Goal: Information Seeking & Learning: Learn about a topic

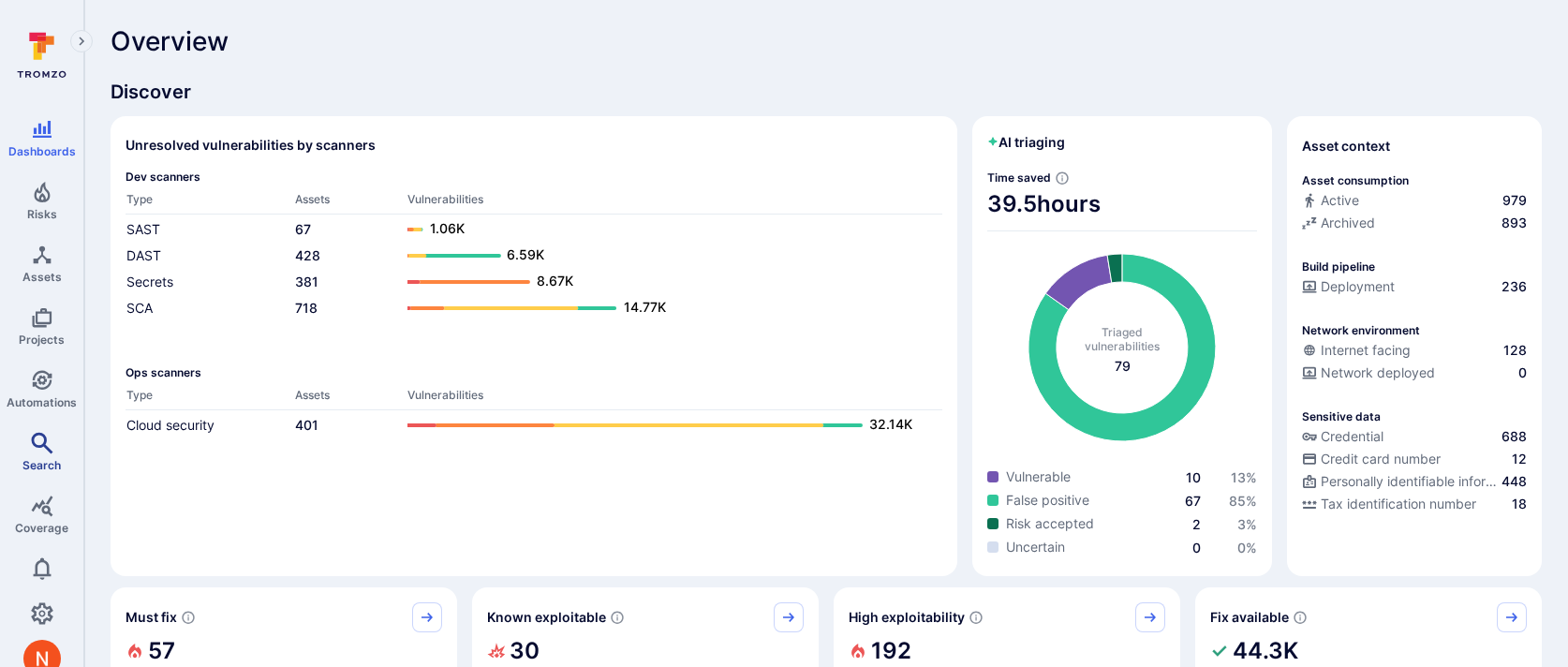
click at [48, 449] on icon "Search" at bounding box center [42, 443] width 23 height 23
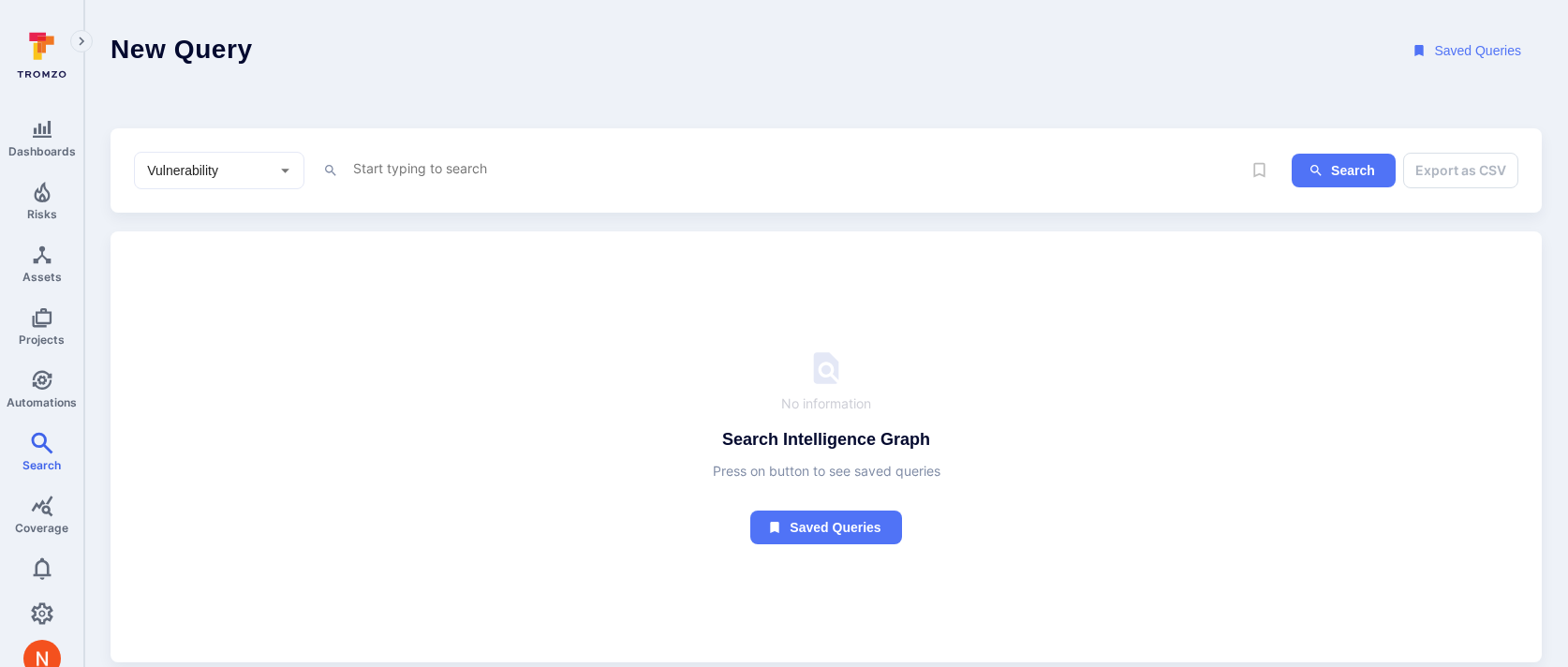
click at [487, 168] on textarea "Intelligence Graph search area" at bounding box center [795, 167] width 890 height 24
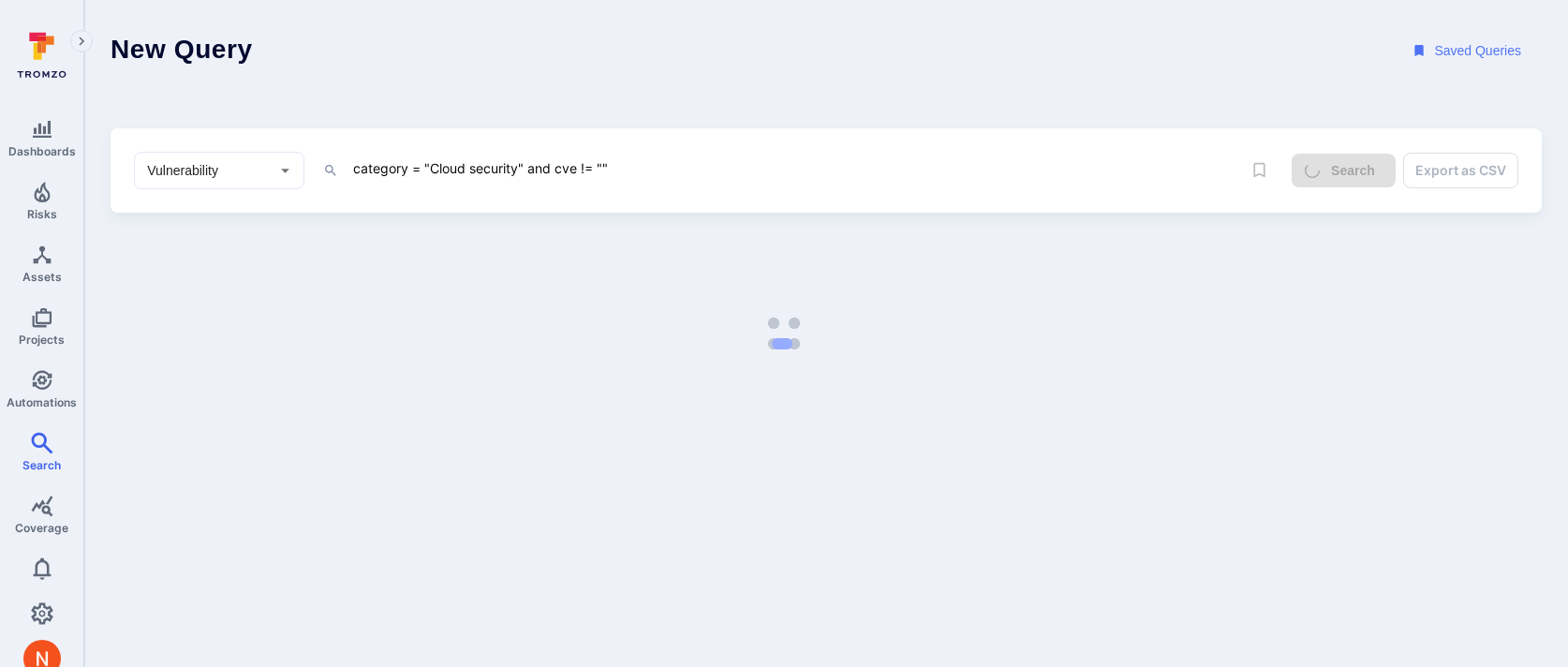
type textarea "category = "Cloud security" and cve != """
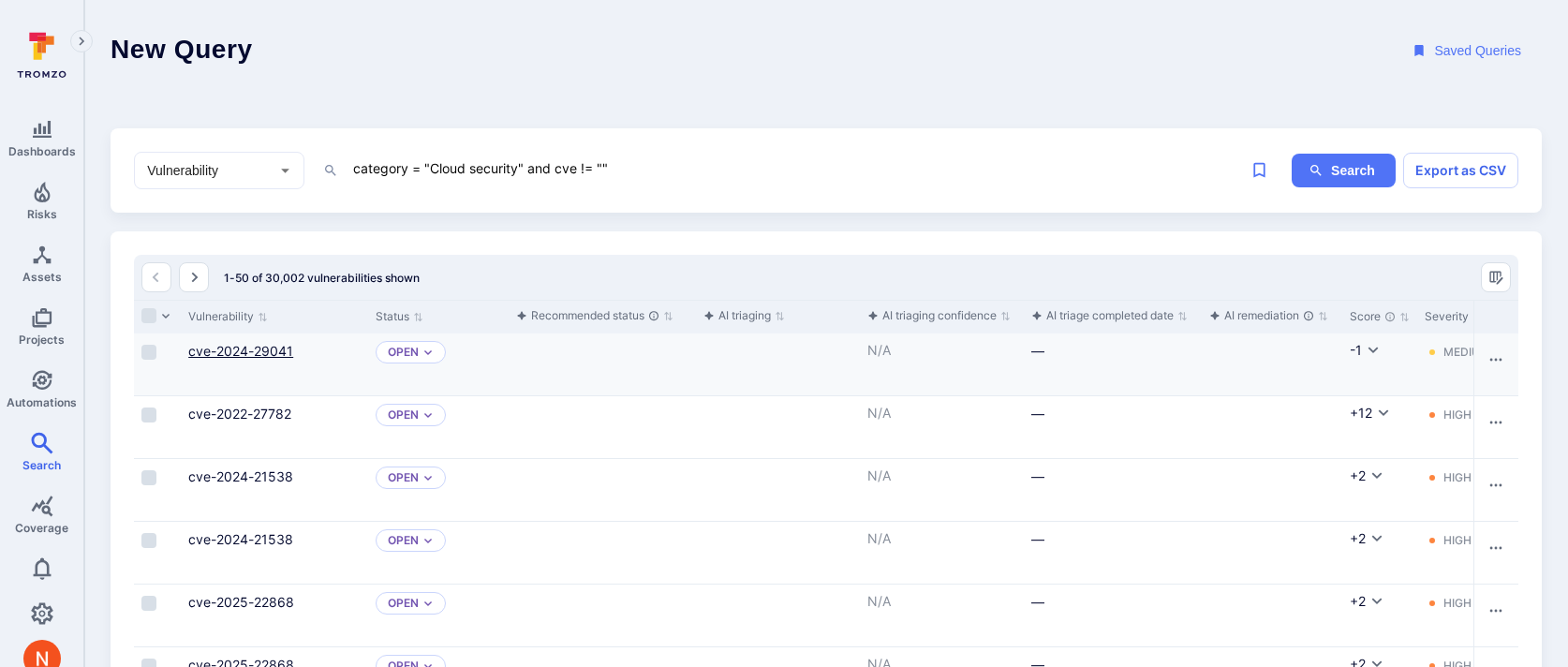
click at [243, 347] on link "cve-2024-29041" at bounding box center [241, 350] width 105 height 16
click at [605, 159] on textarea "category = "Cloud security" and cve != """ at bounding box center [795, 167] width 890 height 24
click at [782, 153] on div "Vulnerability ​ category = "Cloud security" and cve != "" x" at bounding box center [687, 169] width 1107 height 37
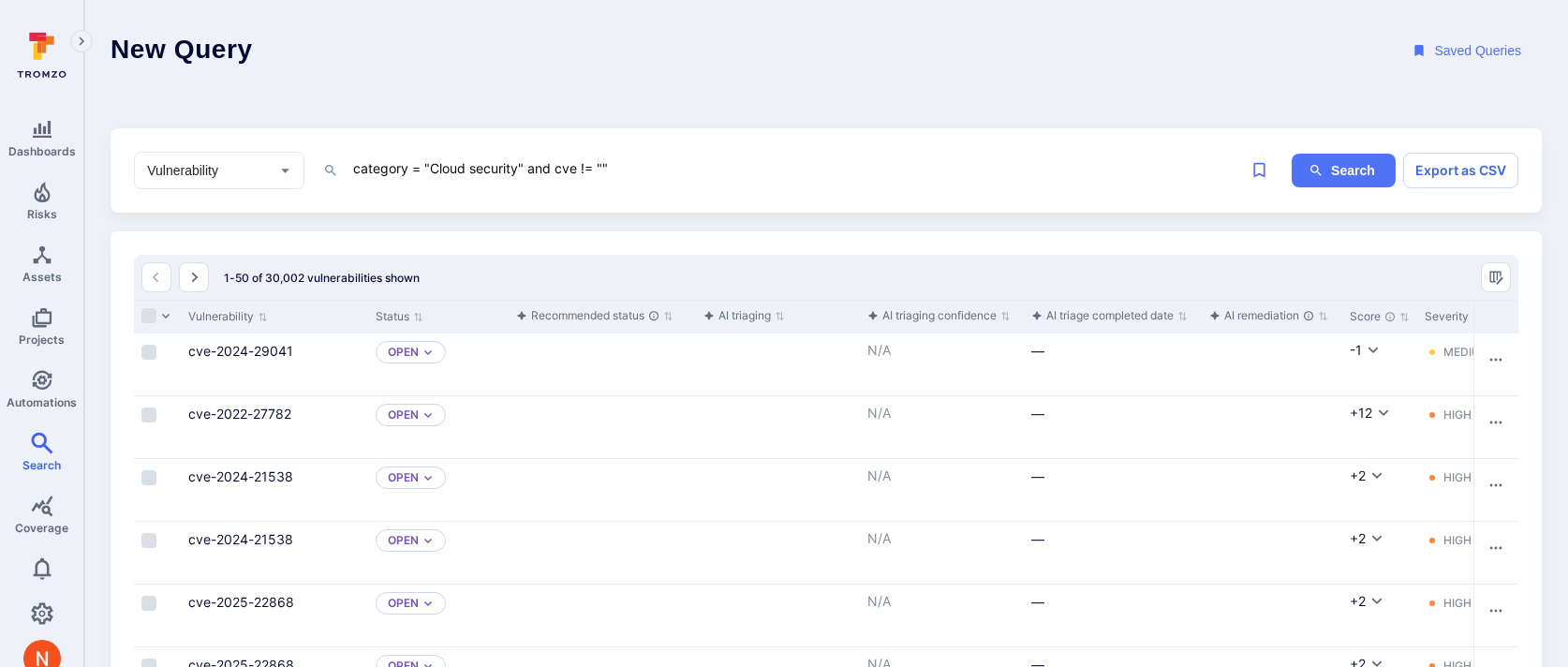
click at [921, 94] on header "New Query Saved Queries" at bounding box center [826, 50] width 1483 height 102
click at [556, 96] on header "New Query Saved Queries" at bounding box center [826, 50] width 1483 height 102
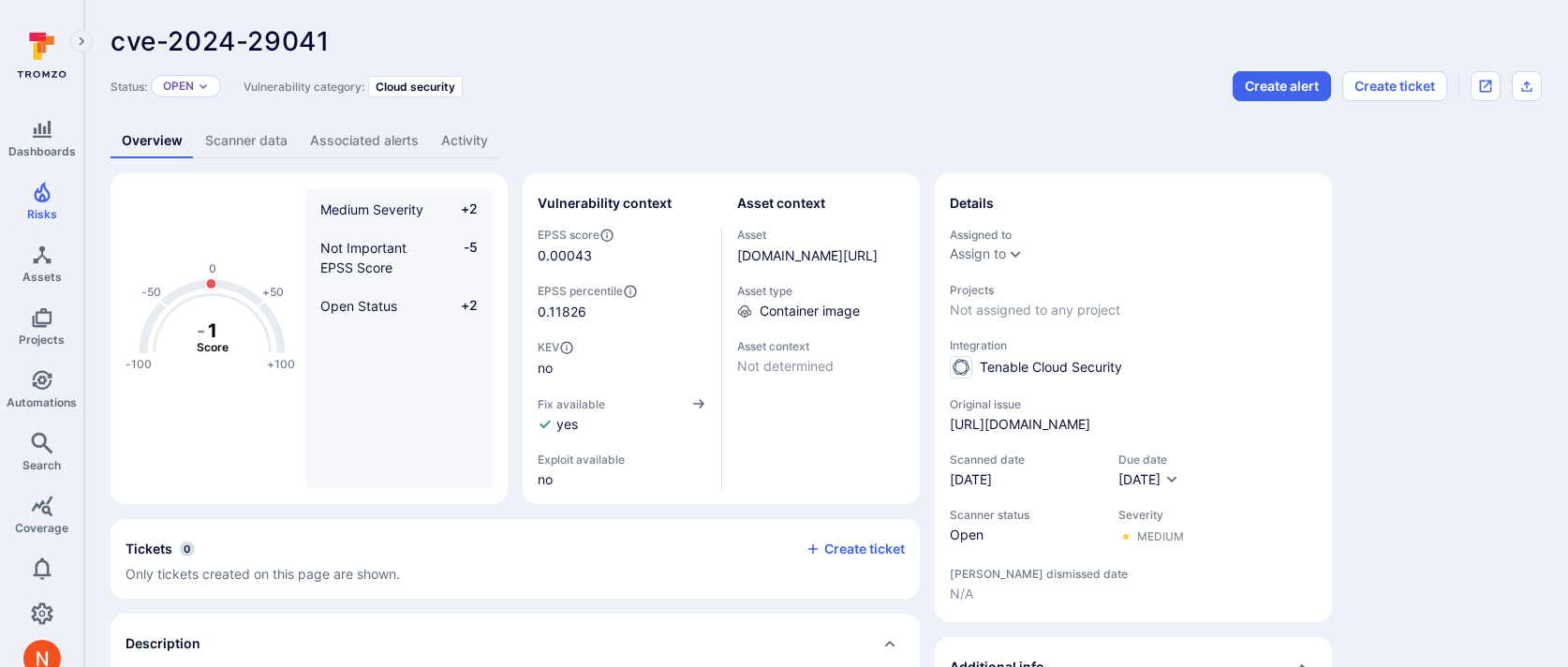
click at [299, 128] on link "Associated alerts" at bounding box center [364, 141] width 131 height 34
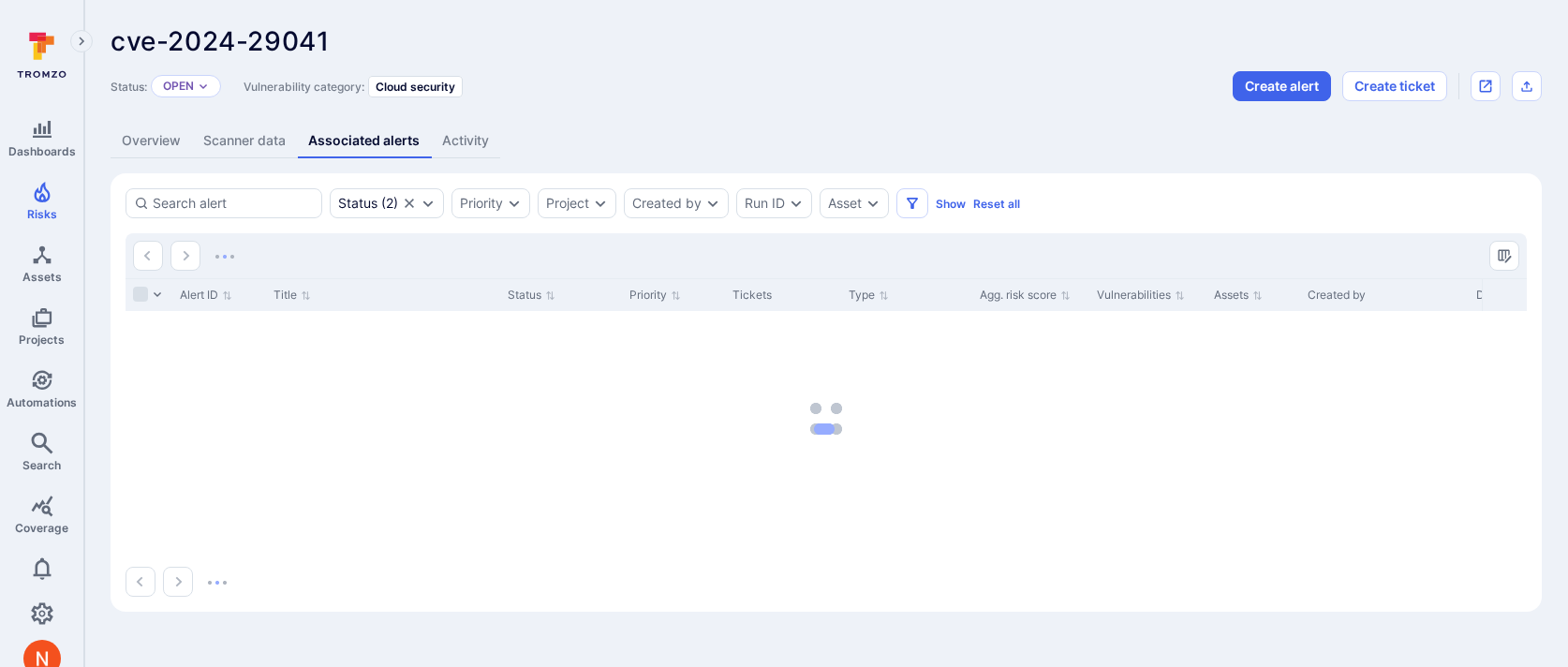
click at [272, 138] on link "Scanner data" at bounding box center [245, 141] width 105 height 34
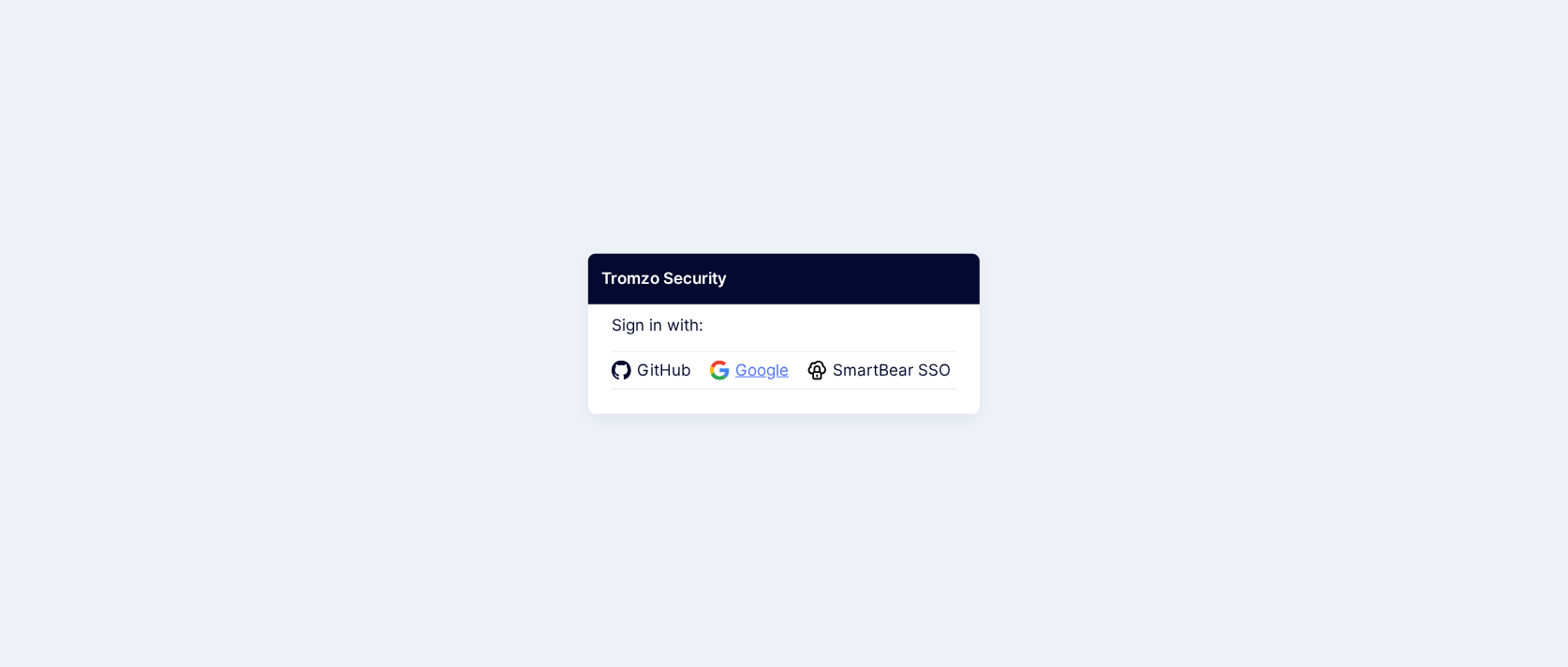
click at [749, 371] on span "Google" at bounding box center [762, 371] width 65 height 25
